Goal: Check status: Check status

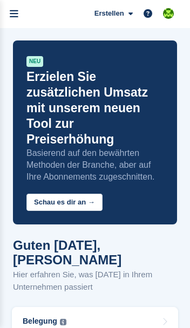
click at [16, 11] on icon "menu" at bounding box center [14, 14] width 9 height 10
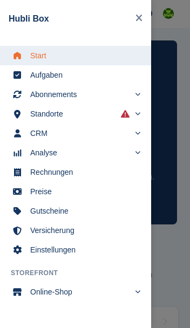
click at [139, 56] on link "Start" at bounding box center [75, 55] width 151 height 19
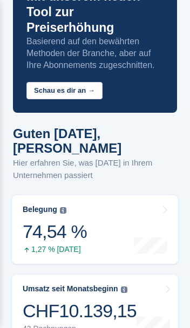
scroll to position [111, 0]
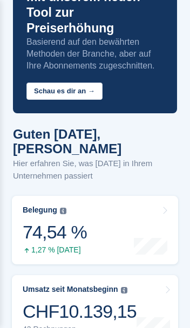
click at [136, 206] on div at bounding box center [150, 230] width 33 height 49
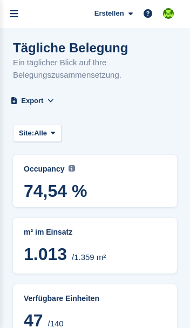
click at [18, 18] on link "menu" at bounding box center [14, 14] width 28 height 28
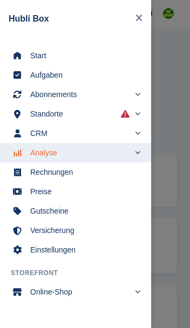
click at [41, 56] on span "Start" at bounding box center [82, 55] width 105 height 15
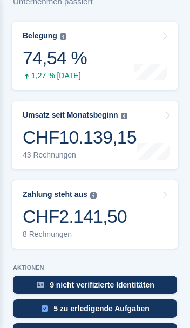
scroll to position [288, 0]
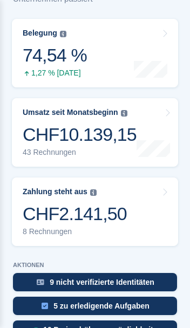
click at [34, 69] on div "1,27 % [DATE]" at bounding box center [55, 73] width 64 height 9
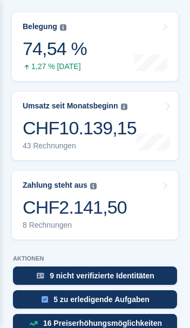
scroll to position [295, 0]
